Goal: Information Seeking & Learning: Learn about a topic

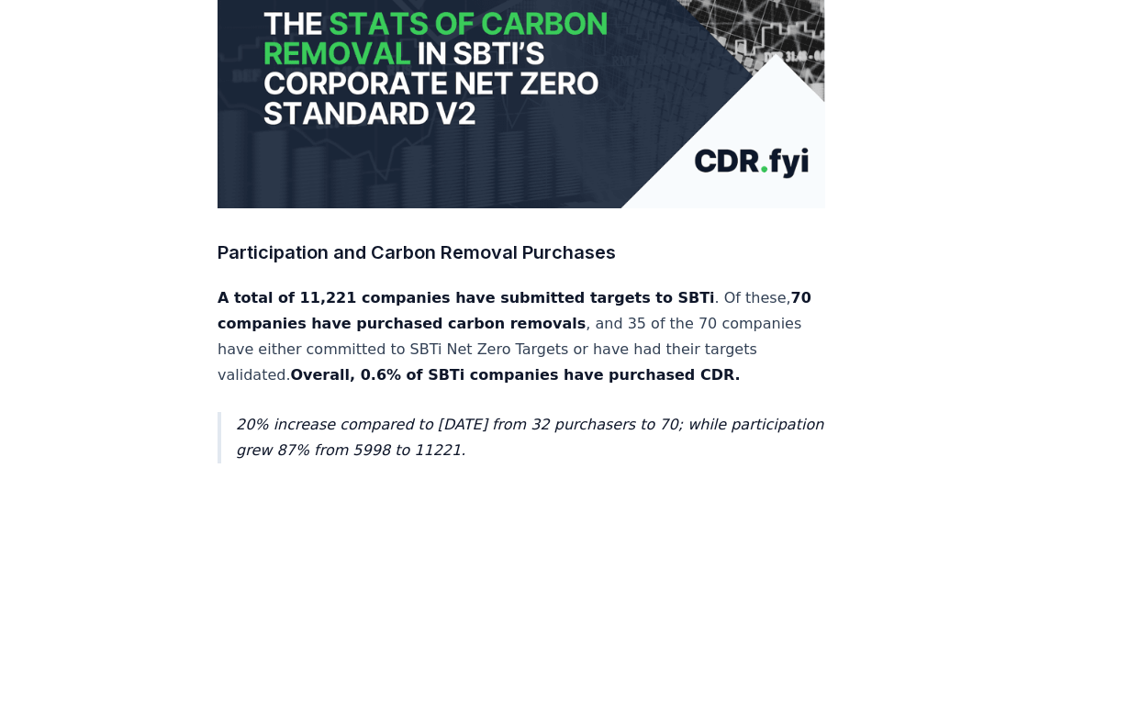
scroll to position [446, 0]
drag, startPoint x: 0, startPoint y: 0, endPoint x: 264, endPoint y: 206, distance: 335.3
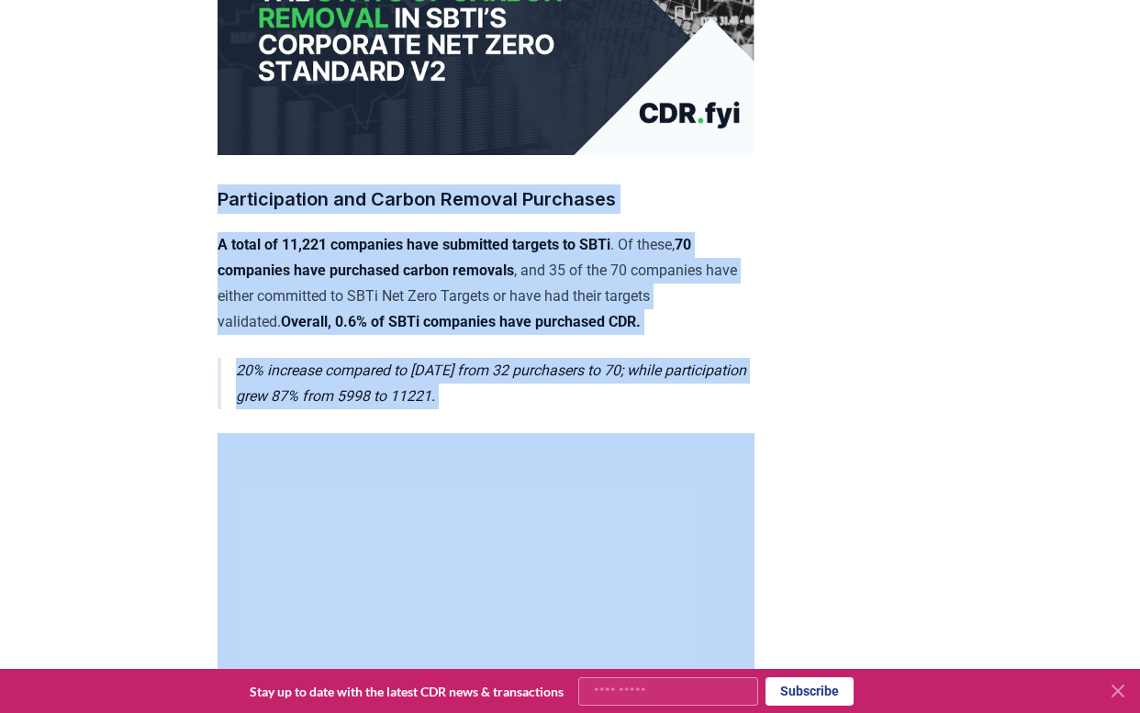
drag, startPoint x: 211, startPoint y: 190, endPoint x: 865, endPoint y: 466, distance: 710.1
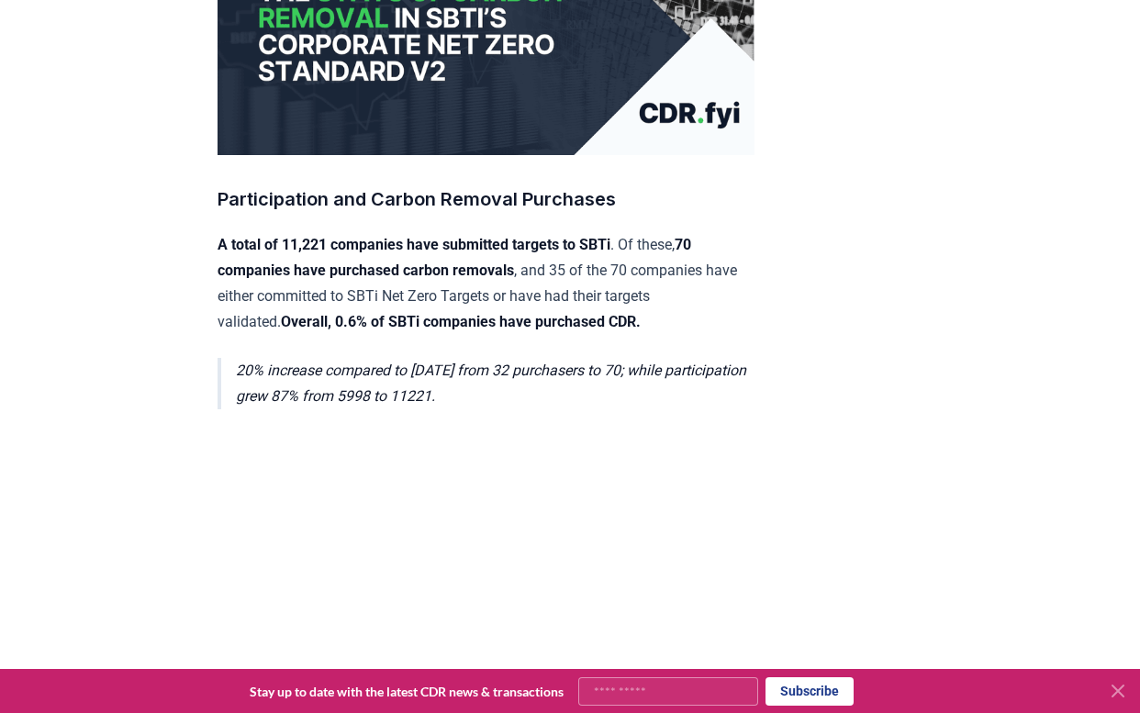
click at [1118, 684] on icon at bounding box center [1118, 691] width 22 height 22
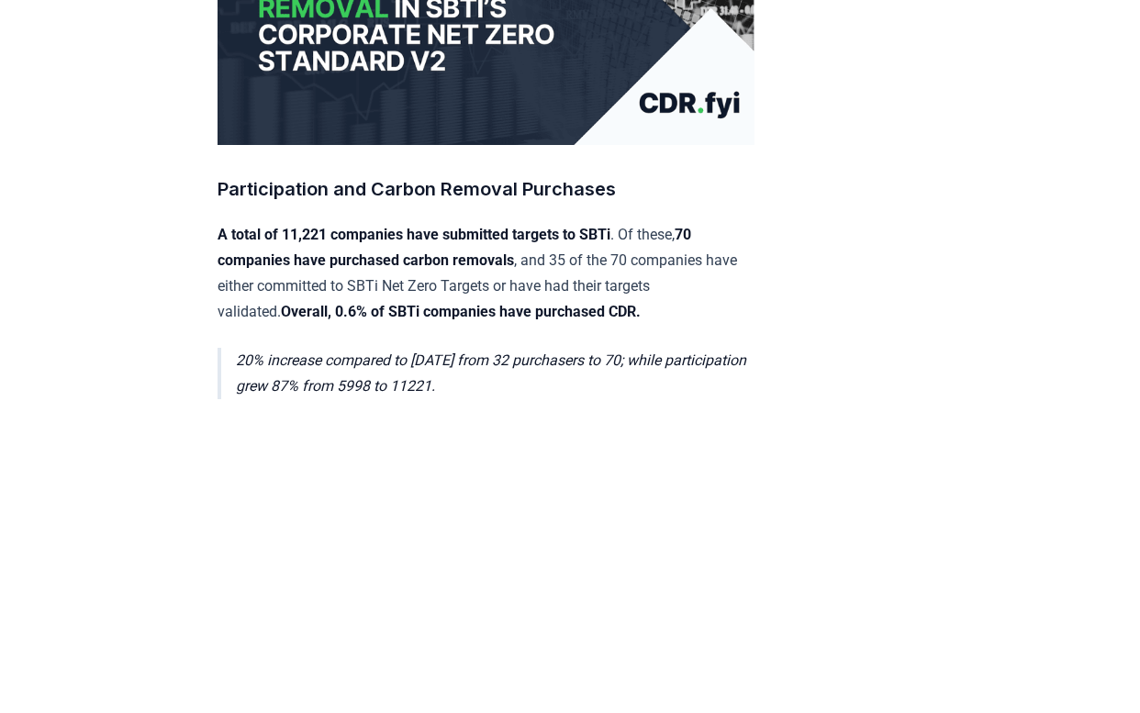
scroll to position [457, 0]
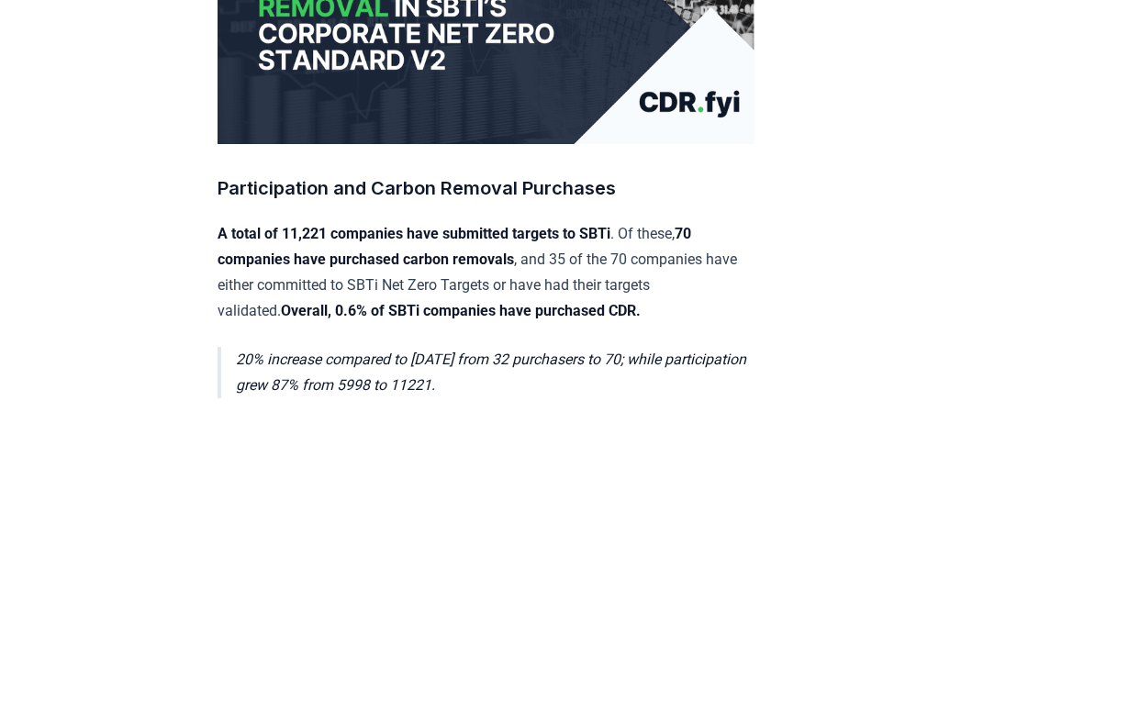
drag, startPoint x: 903, startPoint y: 294, endPoint x: 855, endPoint y: 250, distance: 64.9
drag, startPoint x: 855, startPoint y: 250, endPoint x: 812, endPoint y: 228, distance: 48.4
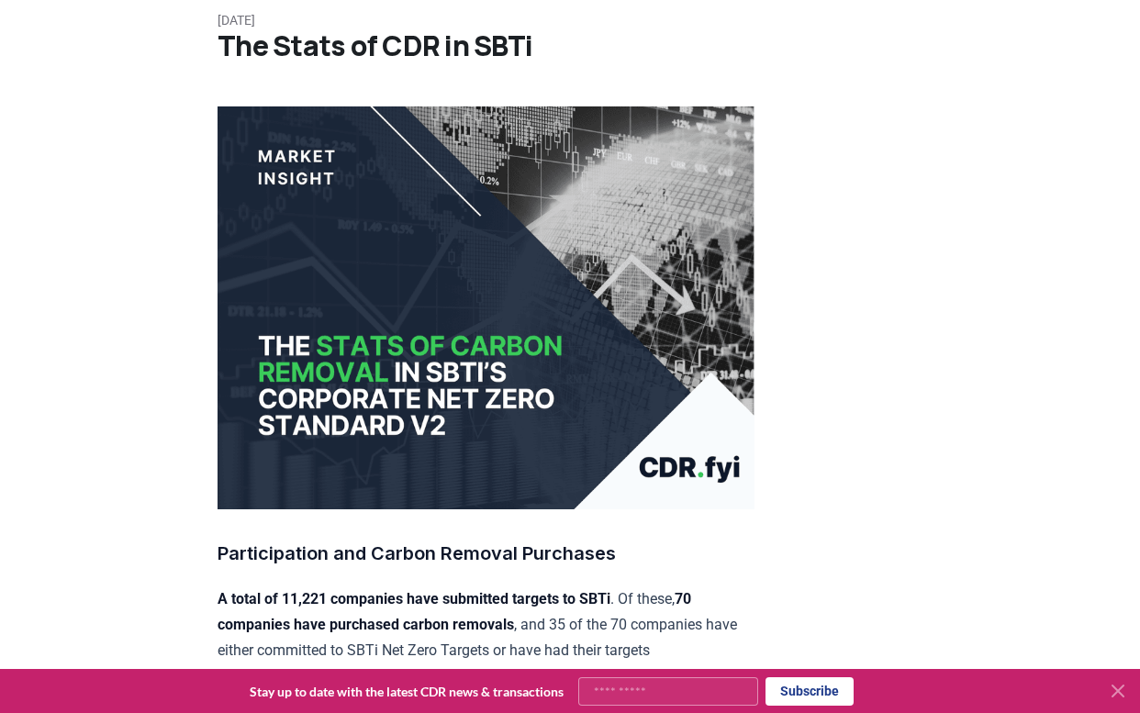
scroll to position [96, 0]
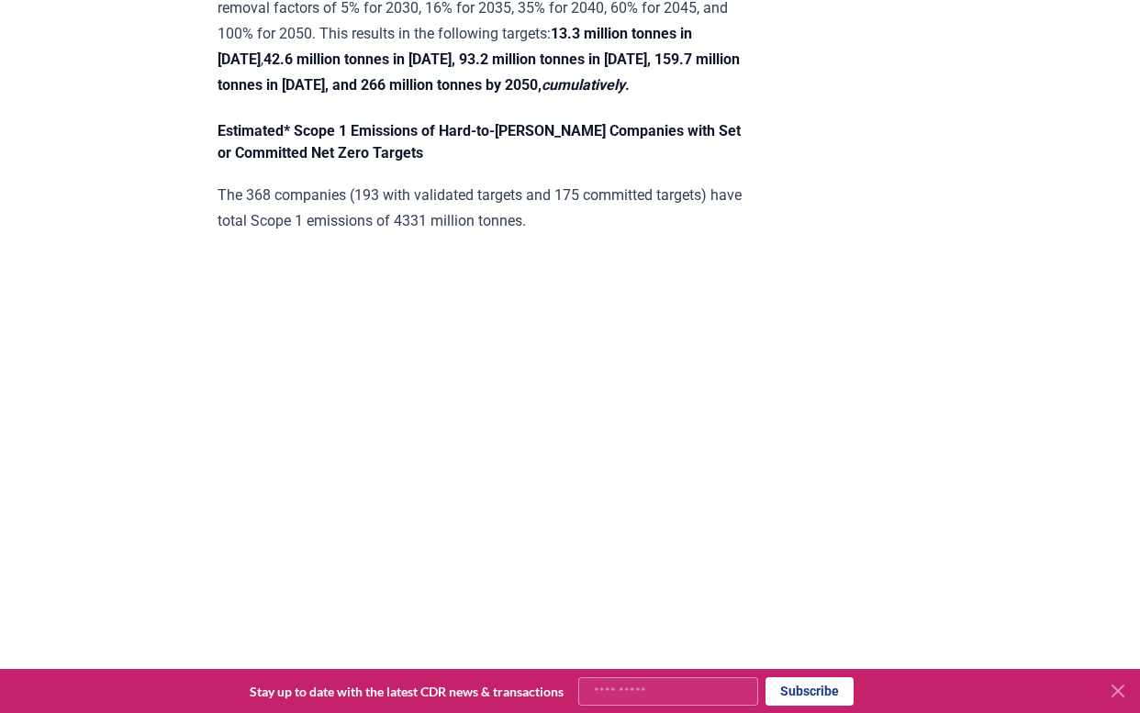
scroll to position [5213, 0]
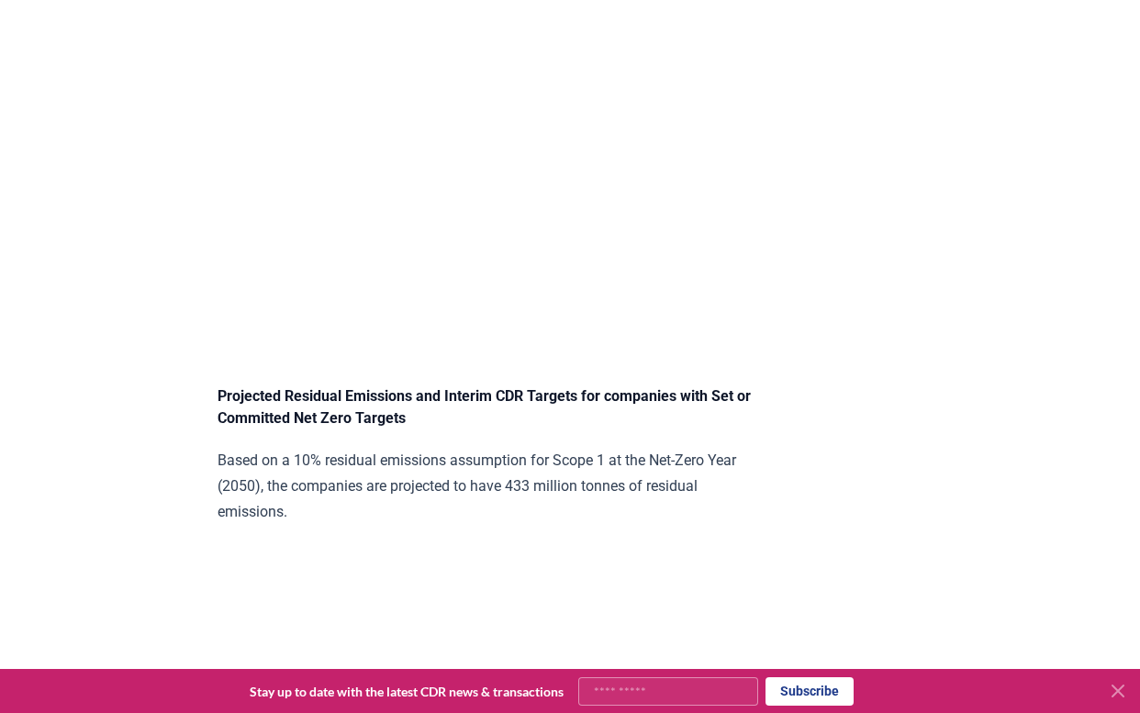
scroll to position [5285, 0]
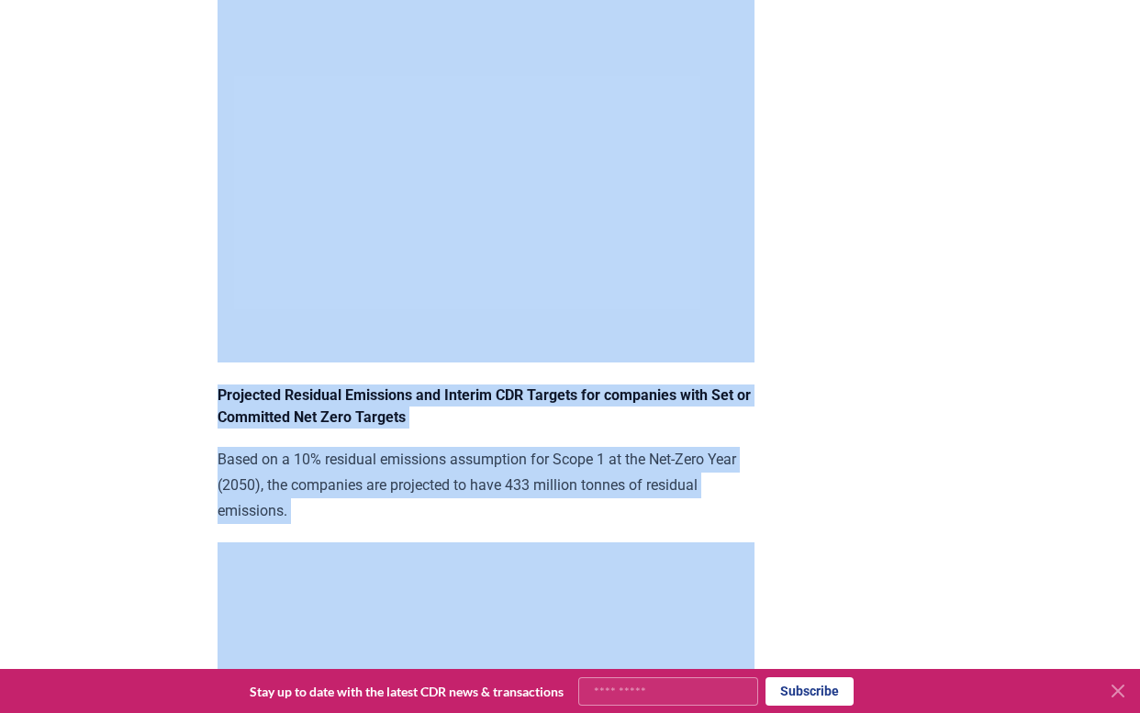
drag, startPoint x: 811, startPoint y: 600, endPoint x: 147, endPoint y: 195, distance: 777.8
drag, startPoint x: 147, startPoint y: 195, endPoint x: 815, endPoint y: 545, distance: 753.9
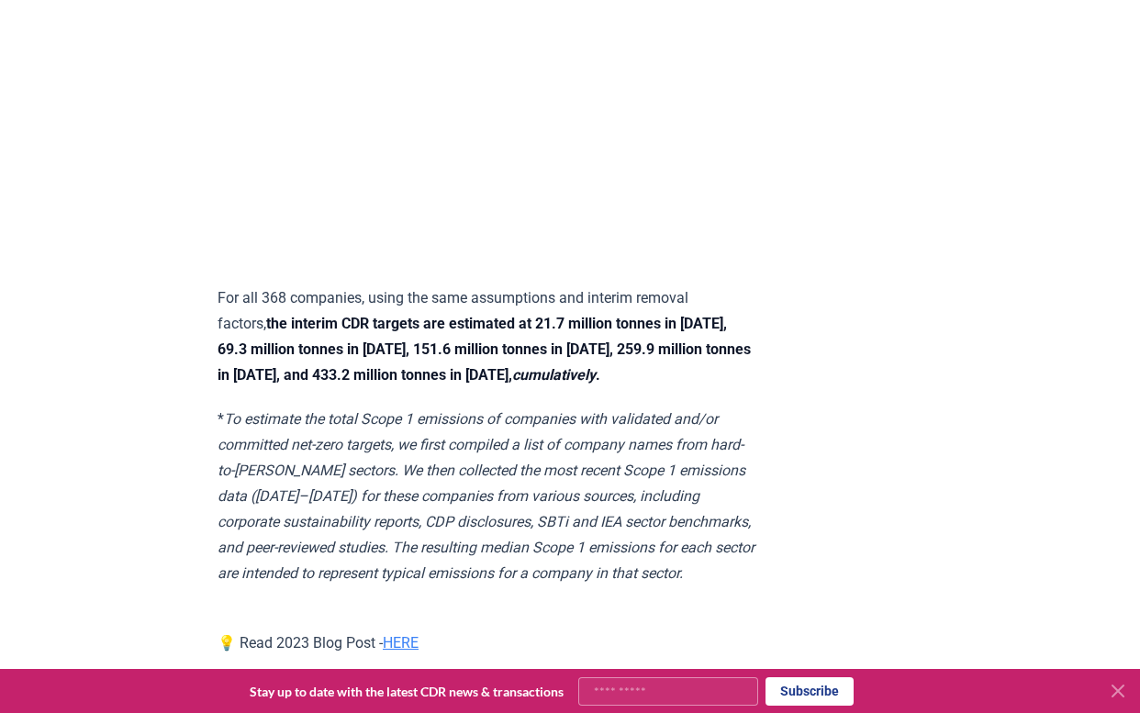
scroll to position [6043, 0]
